Goal: Register for event/course

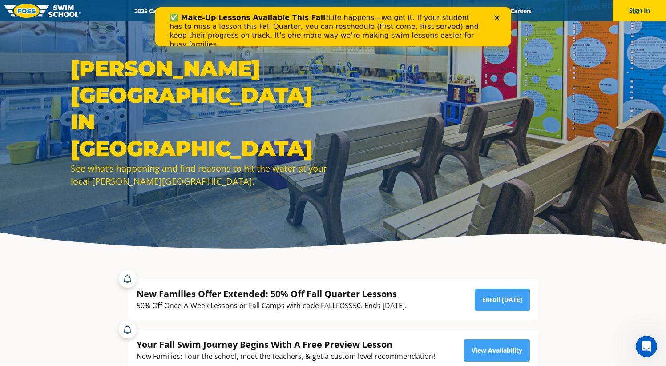
click at [497, 18] on icon "Close" at bounding box center [496, 17] width 5 height 5
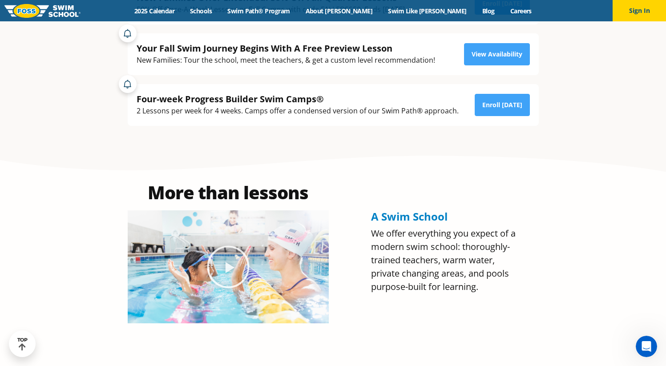
scroll to position [258, 0]
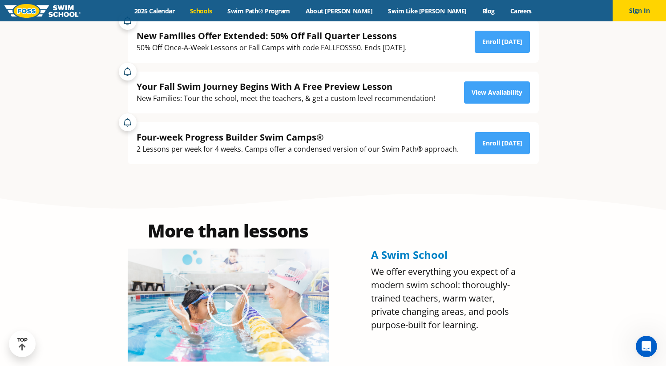
click at [220, 13] on link "Schools" at bounding box center [200, 11] width 37 height 8
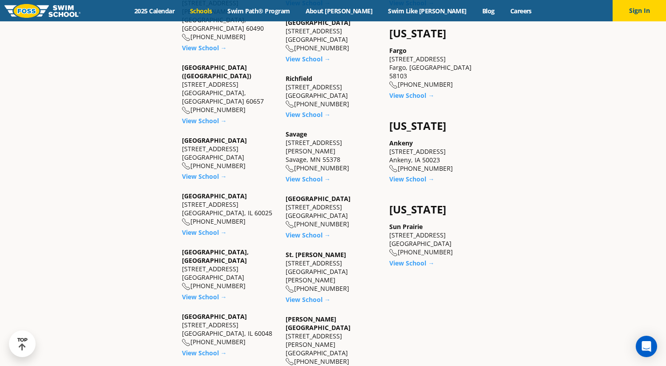
scroll to position [669, 0]
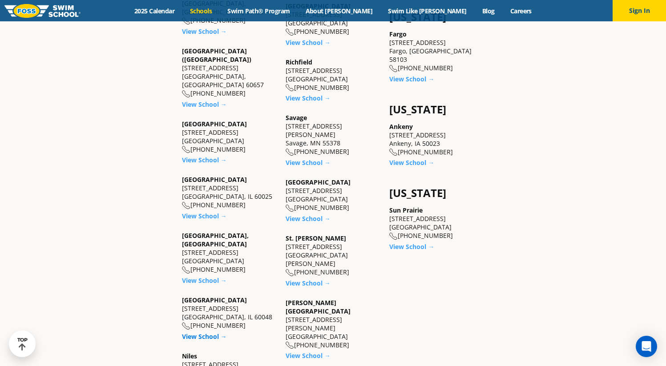
click at [199, 332] on link "View School →" at bounding box center [204, 336] width 45 height 8
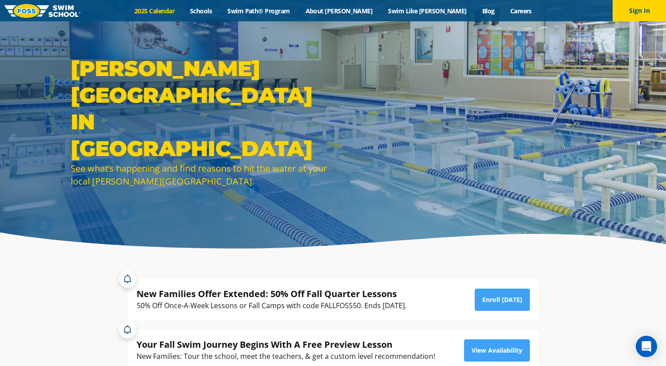
click at [178, 10] on link "2025 Calendar" at bounding box center [155, 11] width 56 height 8
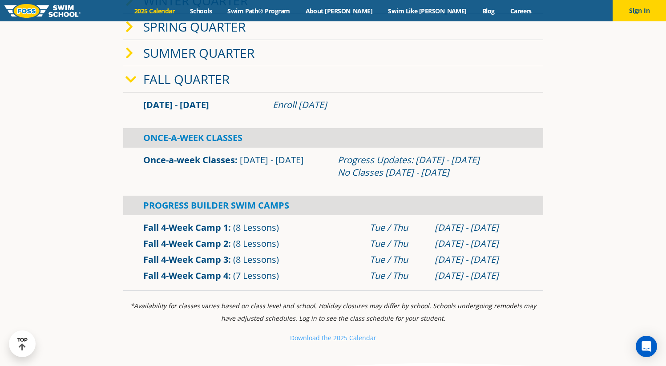
scroll to position [272, 0]
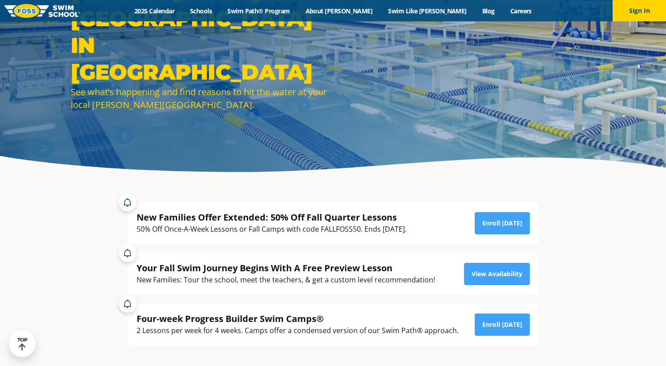
scroll to position [117, 0]
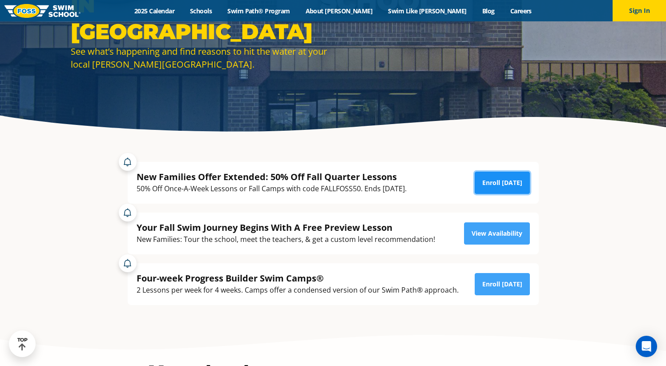
click at [489, 178] on link "Enroll [DATE]" at bounding box center [502, 183] width 55 height 22
